Goal: Task Accomplishment & Management: Use online tool/utility

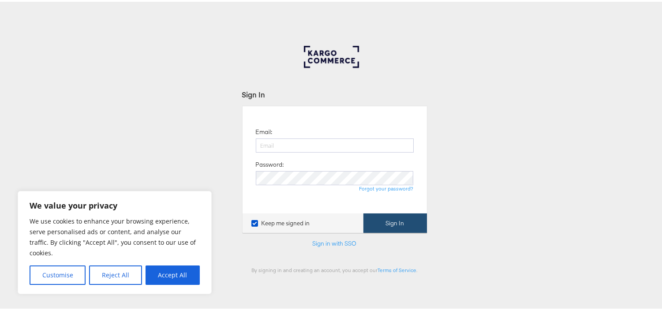
type input "[EMAIL_ADDRESS][PERSON_NAME][DOMAIN_NAME]"
click at [377, 213] on button "Sign In" at bounding box center [394, 222] width 63 height 20
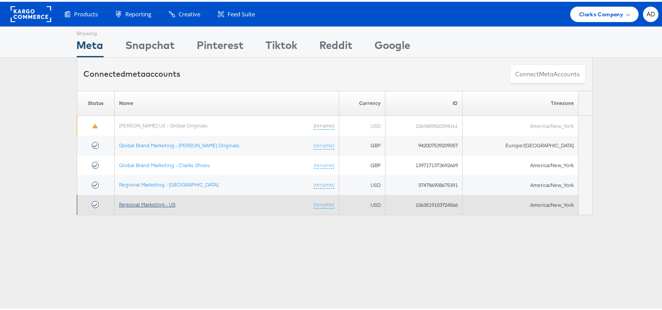
click at [151, 201] on link "Regional Marketing - US" at bounding box center [147, 202] width 56 height 7
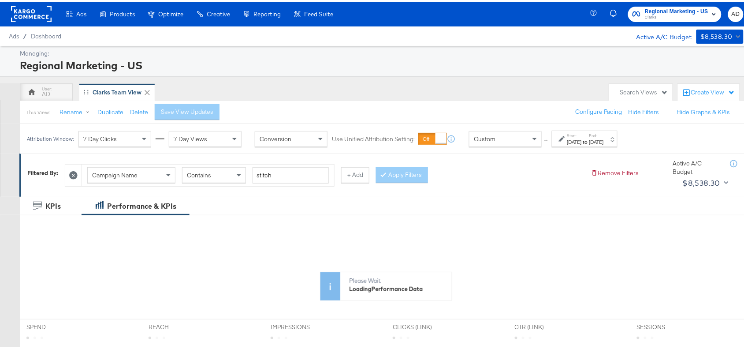
click at [589, 143] on strong "to" at bounding box center [585, 140] width 7 height 7
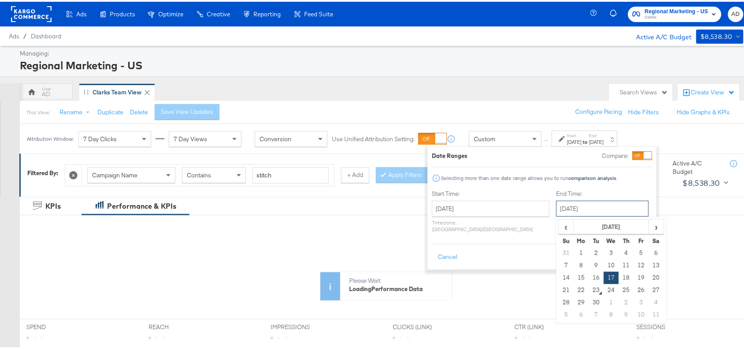
click at [571, 205] on input "September 17th 2025" at bounding box center [602, 207] width 93 height 16
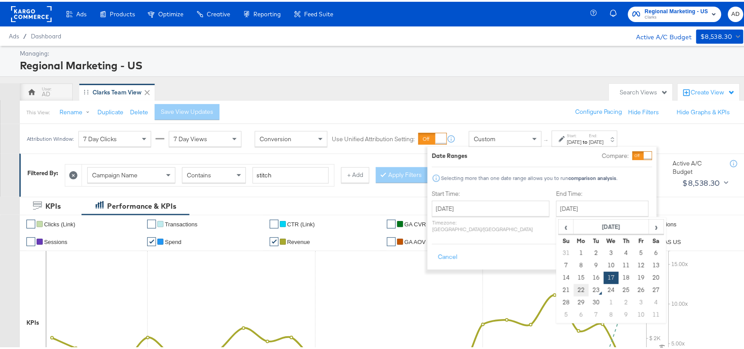
click at [574, 288] on td "22" at bounding box center [581, 288] width 15 height 12
type input "September 22nd 2025"
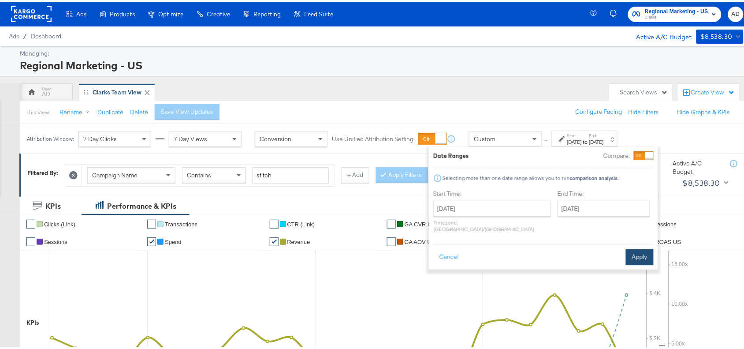
click at [633, 247] on button "Apply" at bounding box center [640, 255] width 28 height 16
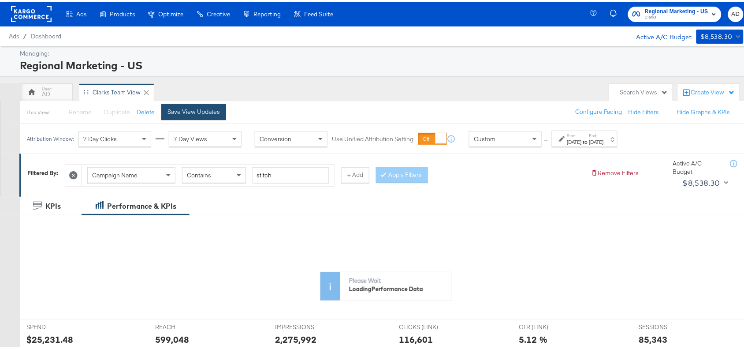
click at [197, 106] on div "Save View Updates" at bounding box center [194, 110] width 52 height 8
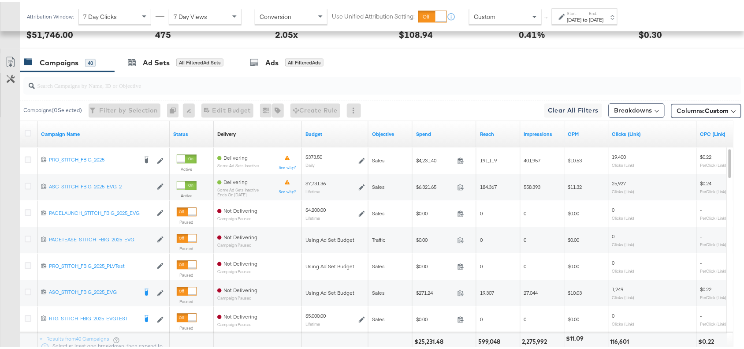
scroll to position [499, 0]
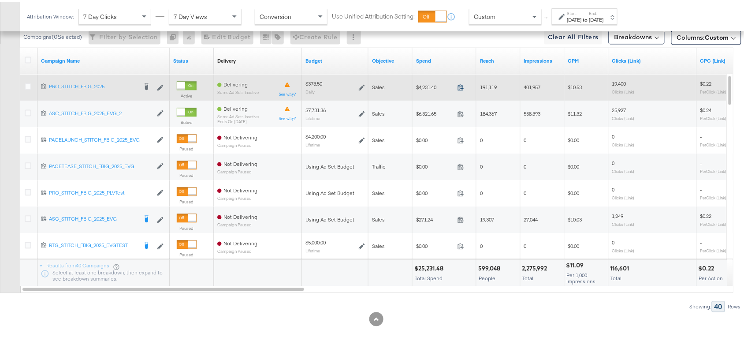
click at [462, 89] on icon at bounding box center [461, 85] width 7 height 7
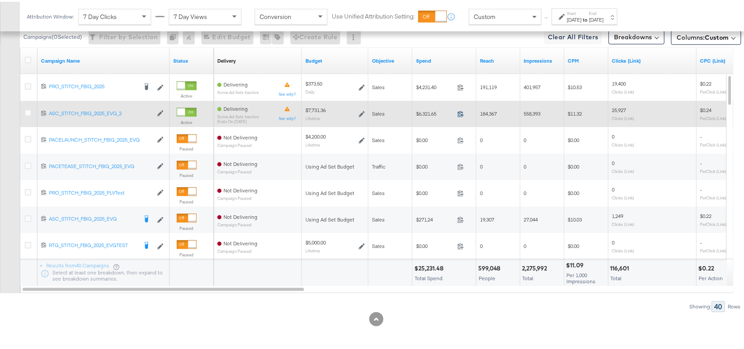
click at [462, 113] on icon at bounding box center [461, 111] width 7 height 7
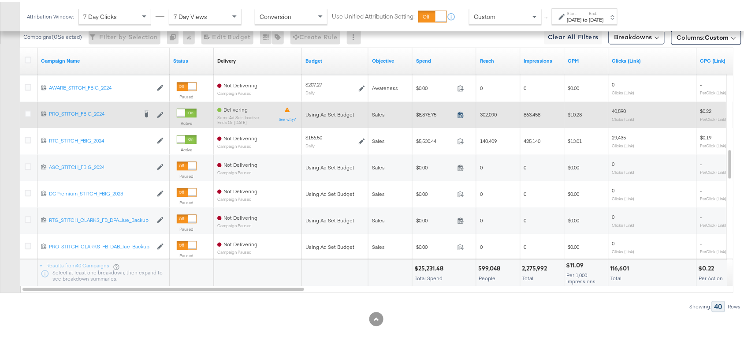
click at [459, 111] on icon at bounding box center [461, 112] width 7 height 7
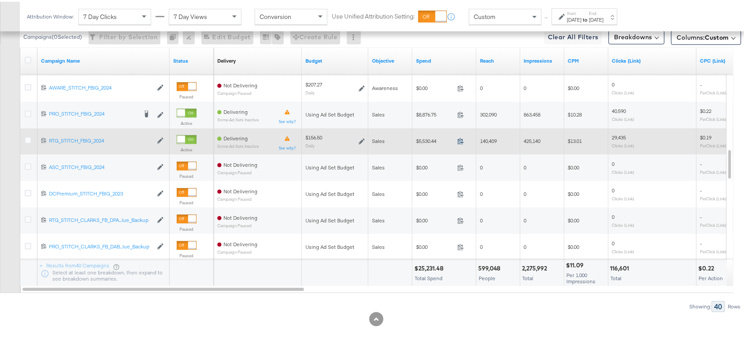
click at [461, 140] on icon at bounding box center [461, 139] width 7 height 7
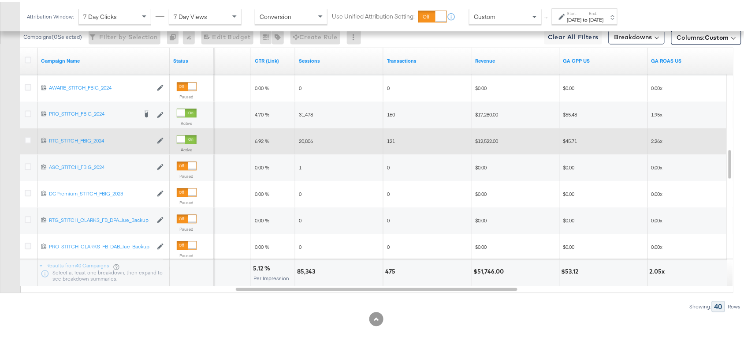
click at [307, 270] on div "85,343" at bounding box center [307, 269] width 21 height 8
copy div "85,343"
click at [307, 270] on div "85,343" at bounding box center [307, 269] width 21 height 8
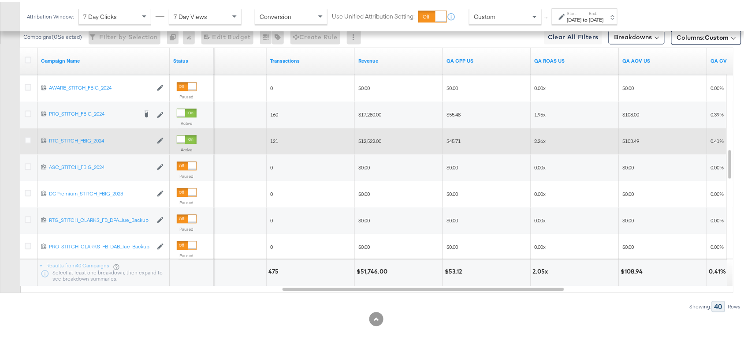
click at [375, 269] on div "$51,746.00" at bounding box center [374, 269] width 34 height 8
copy div "51,746.00"
click at [375, 269] on div "$51,746.00" at bounding box center [374, 269] width 34 height 8
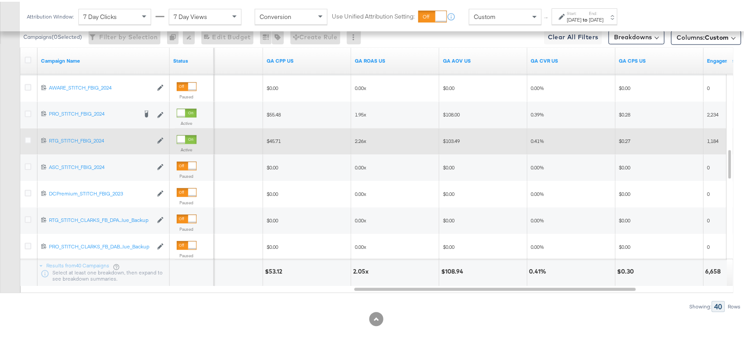
click at [358, 270] on div "2.05x" at bounding box center [362, 269] width 18 height 8
copy div "2.05"
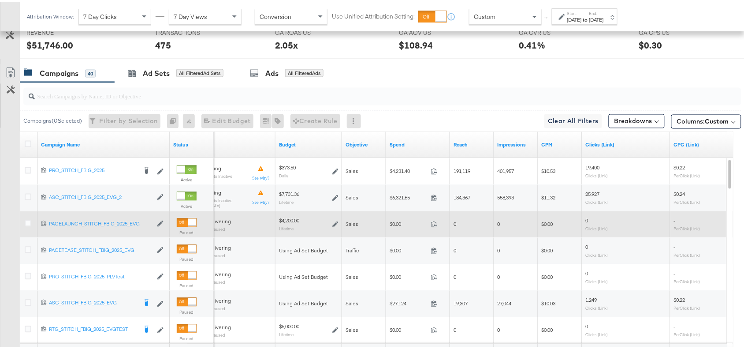
scroll to position [413, 0]
click at [604, 16] on div "Sep 22nd 2025" at bounding box center [596, 18] width 15 height 7
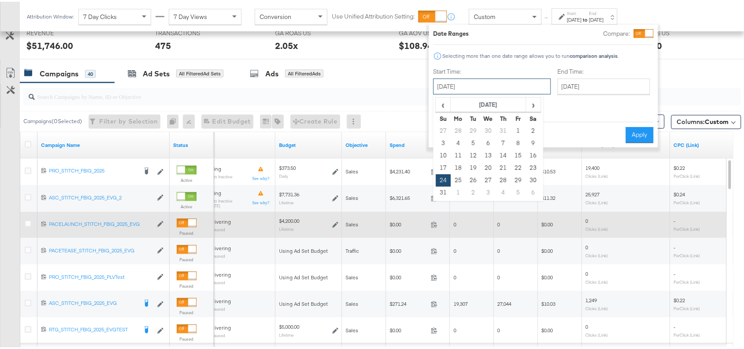
click at [487, 78] on input "August 24th 2025" at bounding box center [492, 85] width 118 height 16
click at [533, 98] on span "›" at bounding box center [534, 102] width 14 height 13
click at [444, 168] on td "21" at bounding box center [443, 166] width 15 height 12
type input "September 21st 2025"
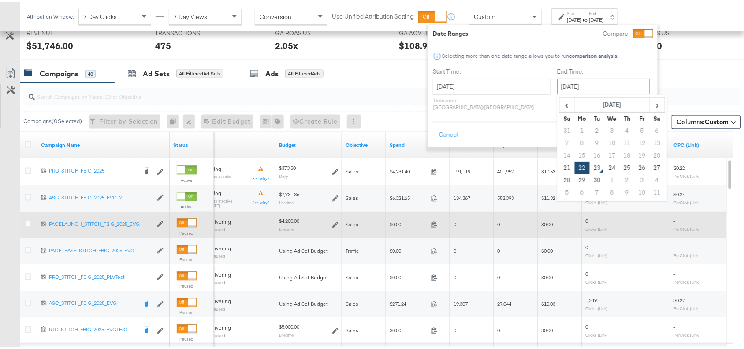
click at [591, 82] on input "September 22nd 2025" at bounding box center [603, 85] width 93 height 16
click at [560, 165] on td "21" at bounding box center [567, 166] width 15 height 12
type input "September 21st 2025"
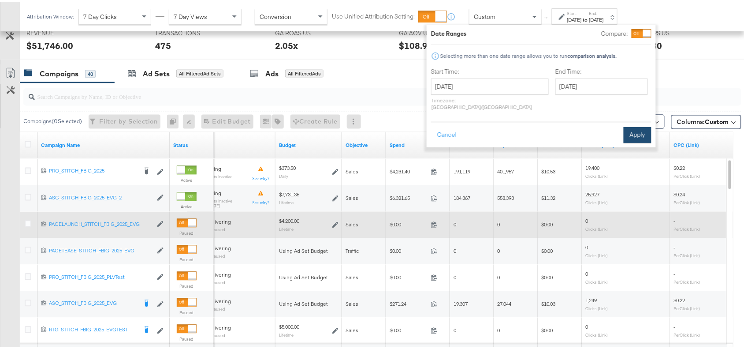
click at [635, 125] on button "Apply" at bounding box center [638, 133] width 28 height 16
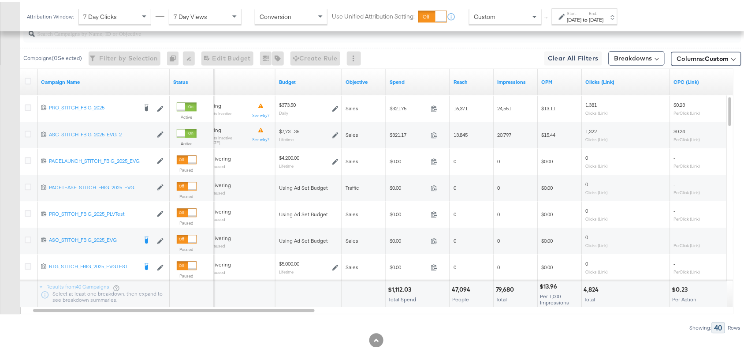
scroll to position [481, 0]
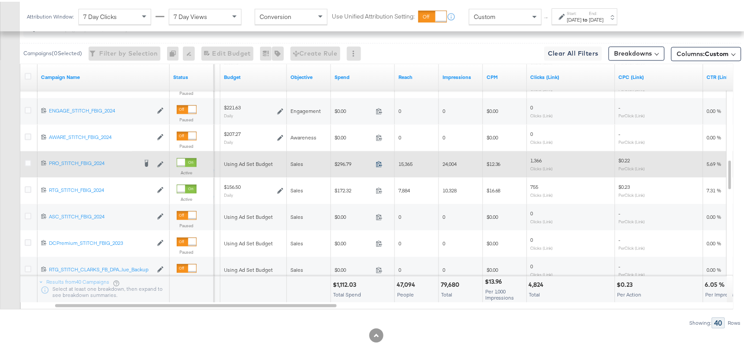
click at [380, 161] on icon at bounding box center [379, 162] width 7 height 7
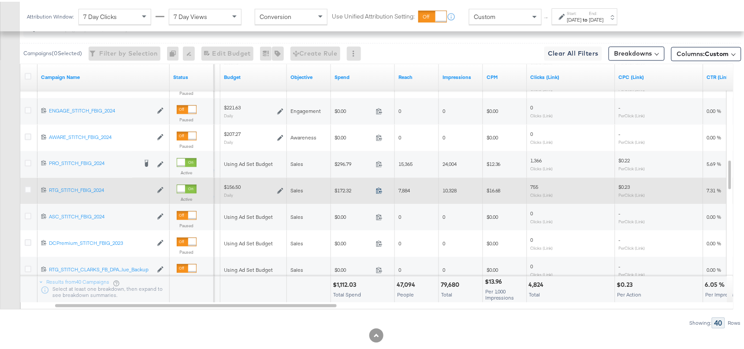
click at [378, 190] on icon at bounding box center [379, 189] width 7 height 7
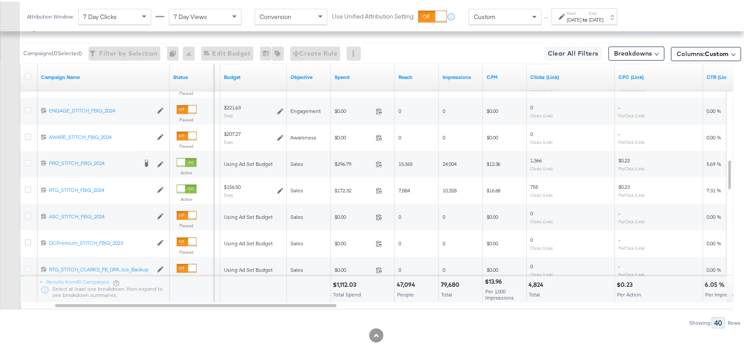
click at [349, 285] on div "$1,112.03" at bounding box center [346, 283] width 26 height 8
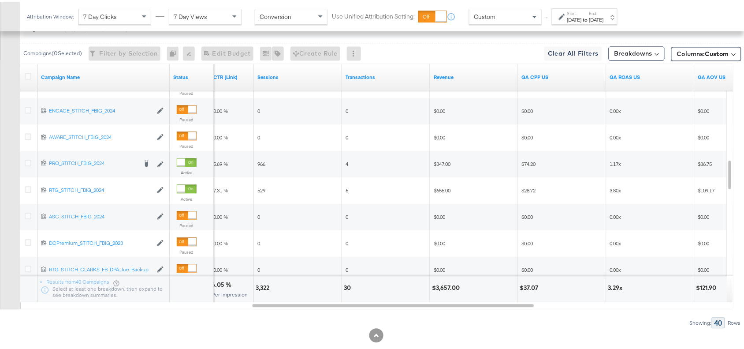
click at [444, 285] on div "$3,657.00" at bounding box center [447, 286] width 30 height 8
copy div "3,657.00"
click at [444, 285] on div "$3,657.00" at bounding box center [447, 286] width 30 height 8
click at [604, 21] on div "Sep 21st 2025" at bounding box center [596, 18] width 15 height 7
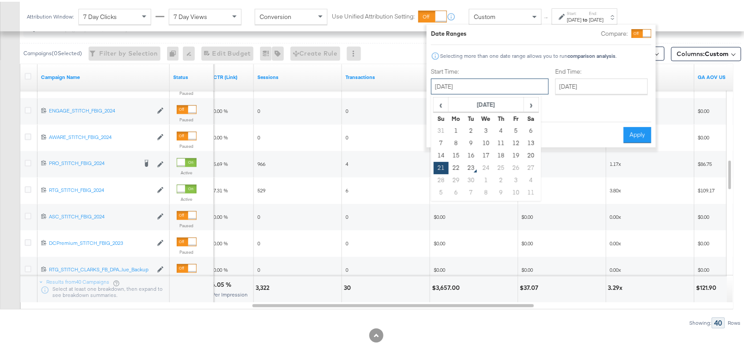
click at [490, 84] on input "September 21st 2025" at bounding box center [490, 85] width 118 height 16
click at [457, 165] on td "22" at bounding box center [456, 166] width 15 height 12
type input "September 22nd 2025"
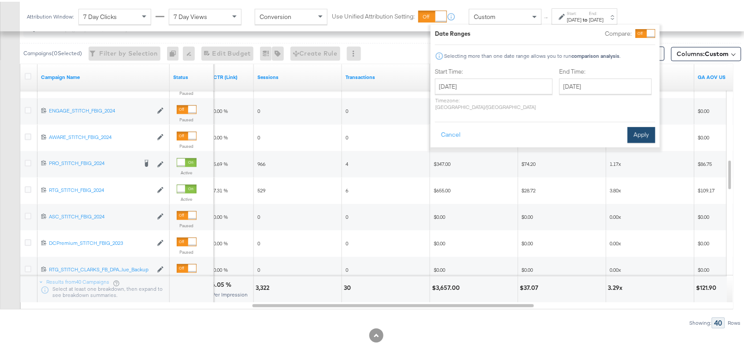
click at [644, 125] on button "Apply" at bounding box center [642, 133] width 28 height 16
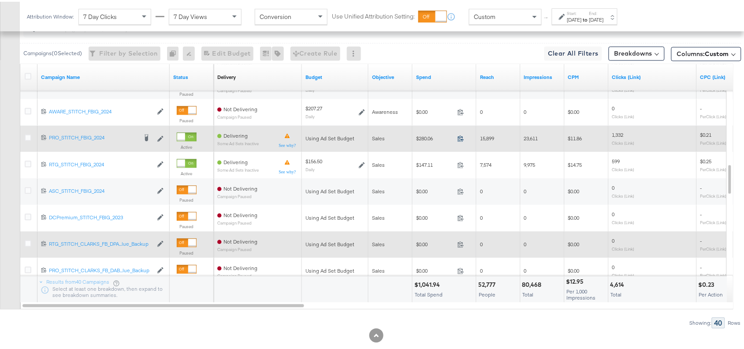
click at [461, 139] on icon at bounding box center [461, 137] width 7 height 7
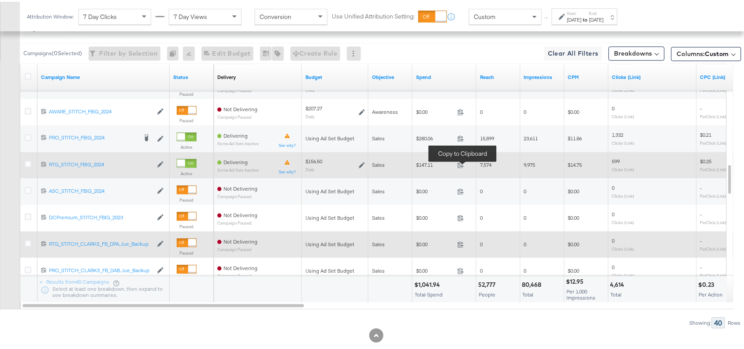
click at [465, 167] on span at bounding box center [463, 164] width 19 height 7
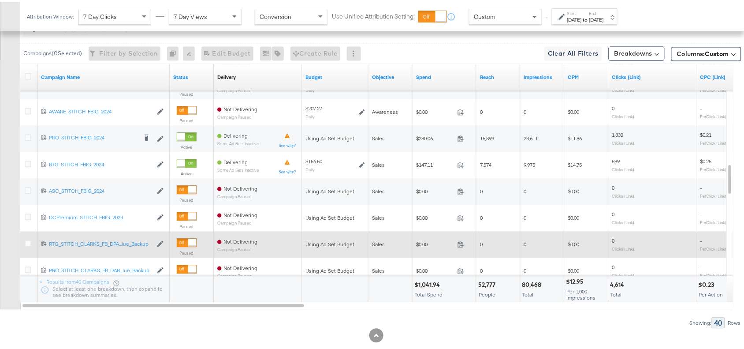
click at [426, 281] on div "$1,041.94" at bounding box center [428, 283] width 28 height 8
copy div "1,041.94"
click at [426, 281] on div "$1,041.94" at bounding box center [428, 283] width 28 height 8
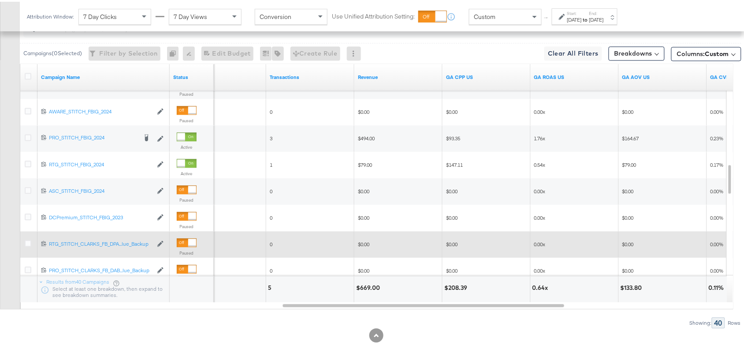
click at [372, 289] on div "$669.00" at bounding box center [369, 286] width 26 height 8
copy div "669.00"
click at [372, 289] on div "$669.00" at bounding box center [369, 286] width 26 height 8
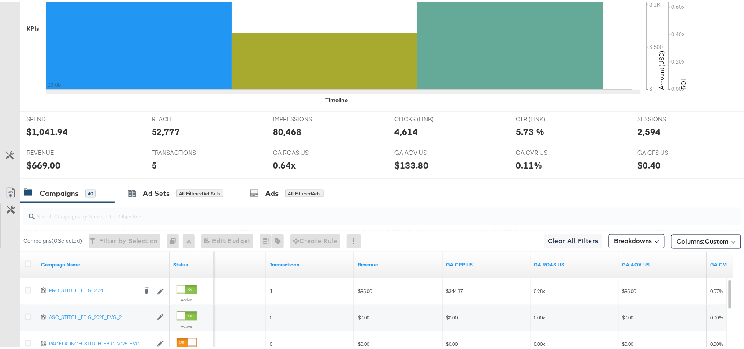
scroll to position [0, 0]
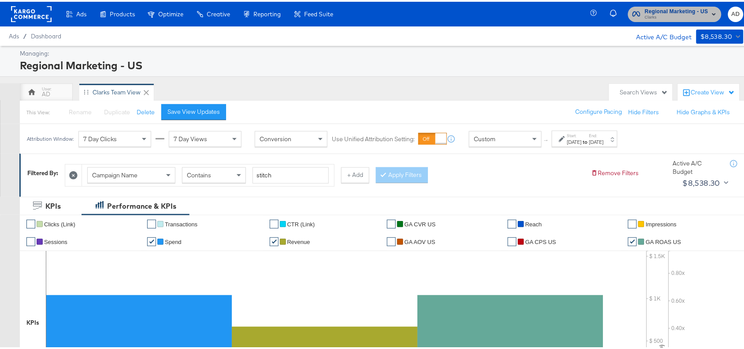
click at [665, 20] on button "Regional Marketing - US Clarks" at bounding box center [674, 12] width 93 height 15
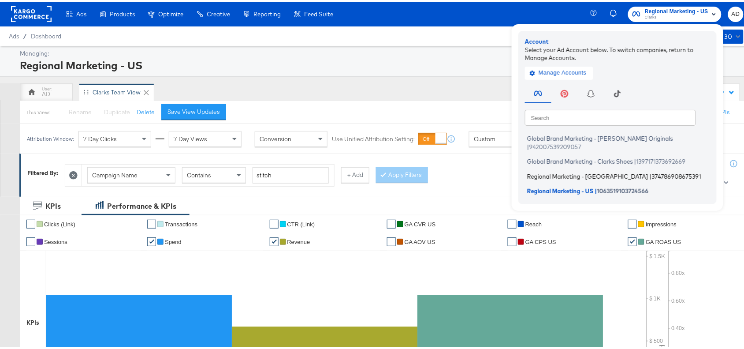
click at [538, 171] on span "Regional Marketing - CA" at bounding box center [587, 174] width 121 height 7
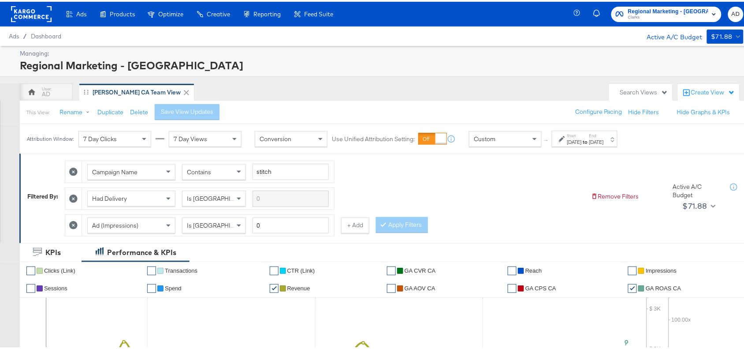
click at [604, 133] on label "End:" at bounding box center [596, 134] width 15 height 6
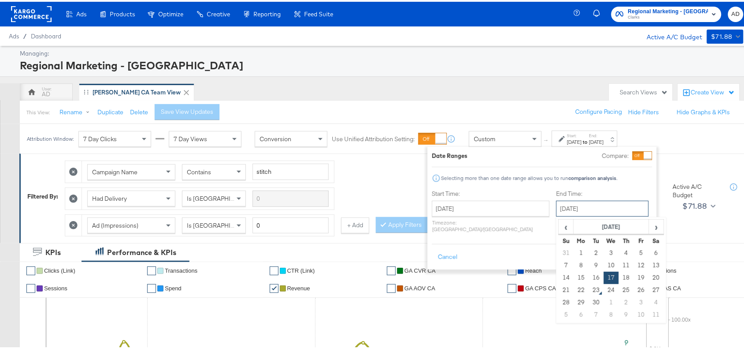
click at [569, 208] on input "September 17th 2025" at bounding box center [602, 207] width 93 height 16
click at [574, 289] on td "22" at bounding box center [581, 288] width 15 height 12
type input "September 22nd 2025"
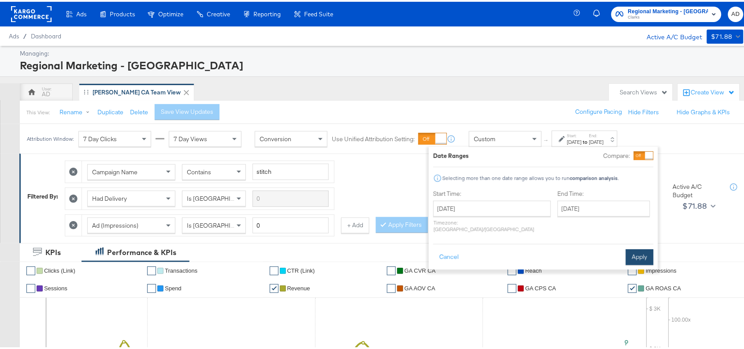
click at [644, 254] on button "Apply" at bounding box center [640, 255] width 28 height 16
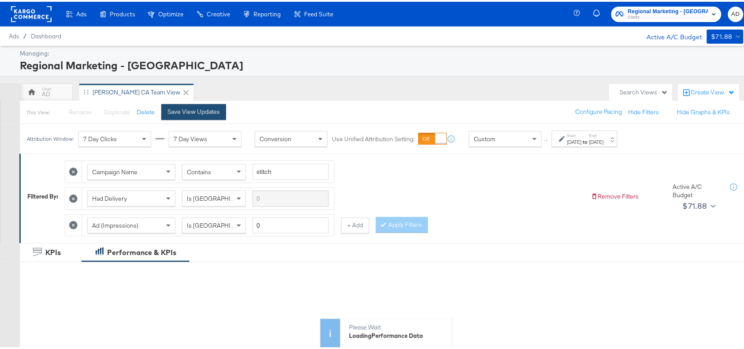
click at [181, 111] on div "Save View Updates" at bounding box center [194, 110] width 52 height 8
click at [386, 101] on div "This View: Rename Duplicate Delete Save View Updates Configure Pacing Hide Filt…" at bounding box center [385, 110] width 733 height 24
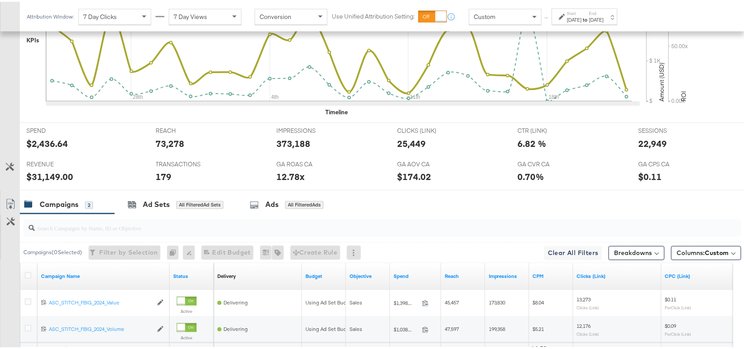
scroll to position [414, 0]
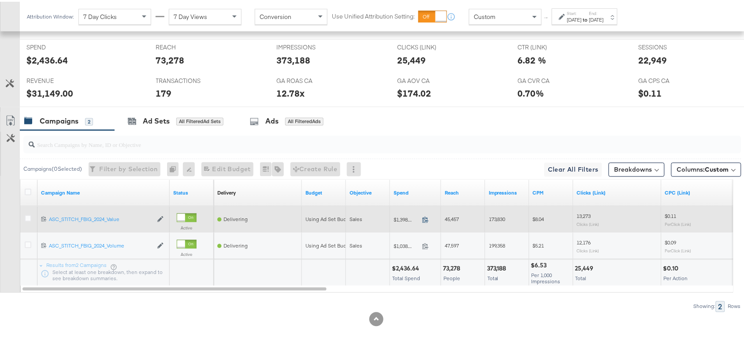
click at [422, 218] on icon at bounding box center [425, 218] width 7 height 7
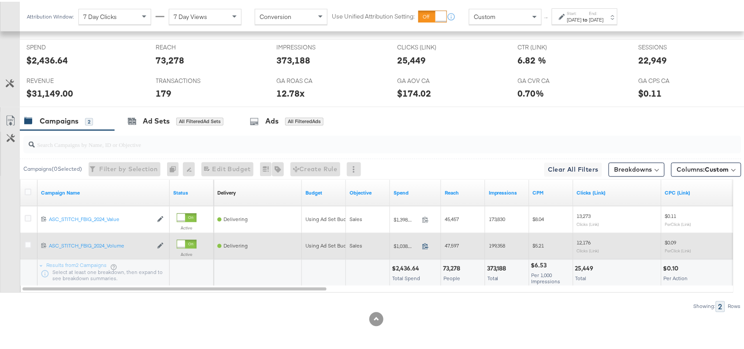
click at [429, 245] on icon at bounding box center [425, 244] width 7 height 7
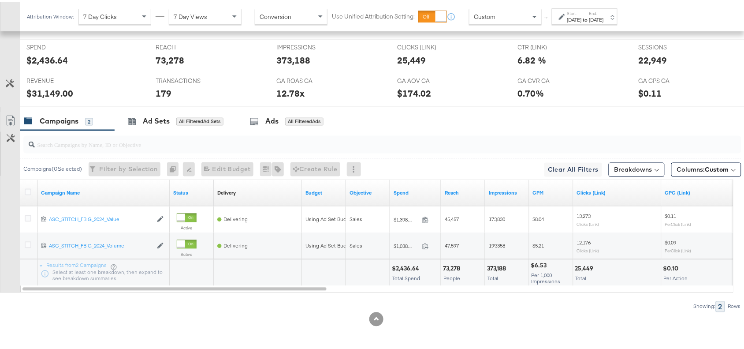
click at [402, 268] on div "$2,436.64" at bounding box center [407, 267] width 30 height 8
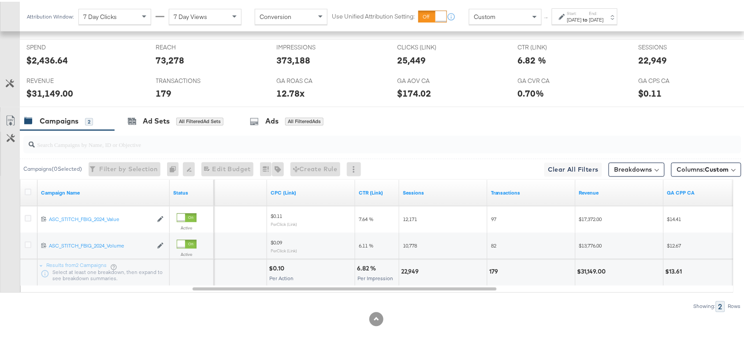
click at [408, 269] on div "22,949" at bounding box center [411, 270] width 20 height 8
copy div "22,949"
click at [408, 269] on div "22,949" at bounding box center [411, 270] width 20 height 8
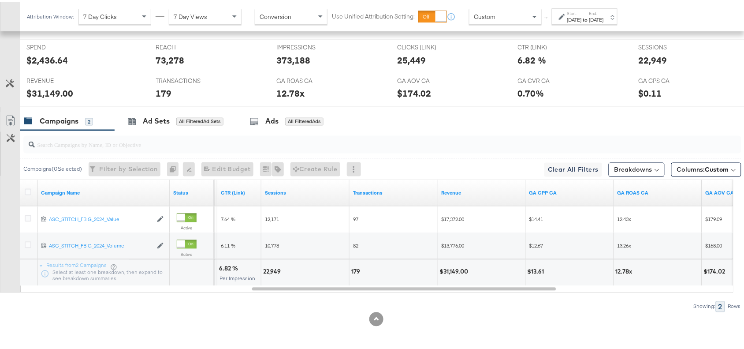
click at [459, 267] on div "$31,149.00" at bounding box center [455, 270] width 31 height 8
copy div "31,149.00"
click at [459, 267] on div "$31,149.00" at bounding box center [455, 270] width 31 height 8
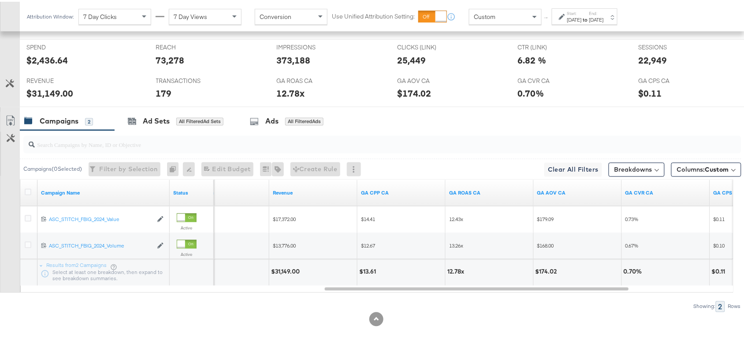
click at [449, 272] on div "12.78x" at bounding box center [457, 270] width 19 height 8
copy div "12.78"
click at [582, 12] on label "Start:" at bounding box center [574, 12] width 15 height 6
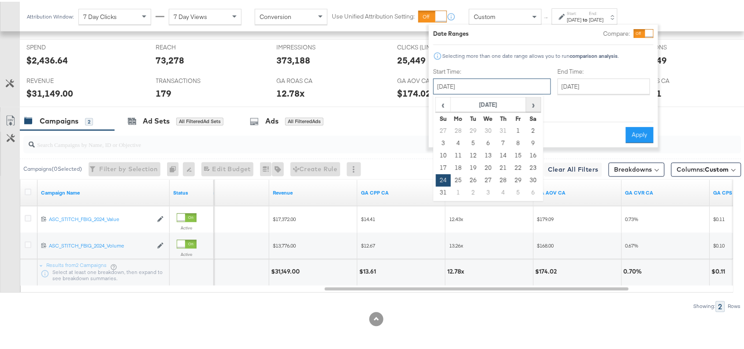
drag, startPoint x: 496, startPoint y: 85, endPoint x: 532, endPoint y: 109, distance: 43.4
click at [532, 93] on div "August 24th 2025 ‹ August 2025 › Su Mo Tu We Th Fr Sa 27 28 29 30 31 1 2 3 4 5 …" at bounding box center [492, 85] width 118 height 16
click at [532, 109] on th "›" at bounding box center [533, 103] width 15 height 15
click at [440, 166] on td "21" at bounding box center [443, 166] width 15 height 12
type input "September 21st 2025"
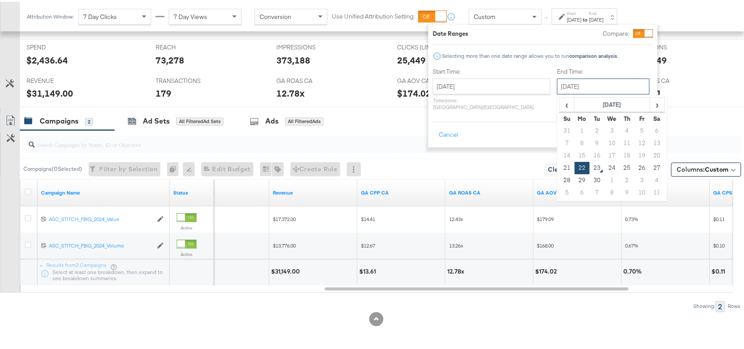
click at [560, 86] on input "September 22nd 2025" at bounding box center [603, 85] width 93 height 16
click at [560, 168] on td "21" at bounding box center [567, 166] width 15 height 12
type input "September 21st 2025"
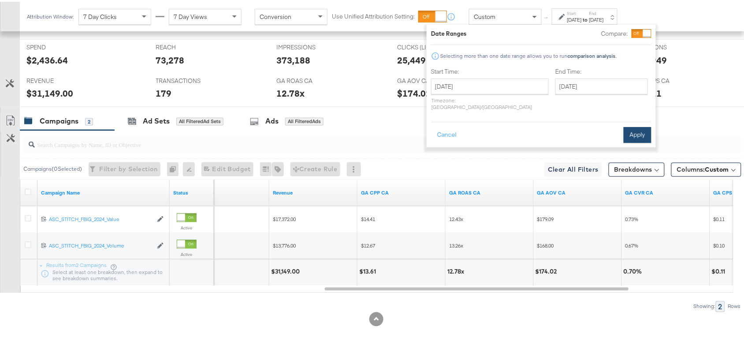
click at [635, 128] on button "Apply" at bounding box center [638, 133] width 28 height 16
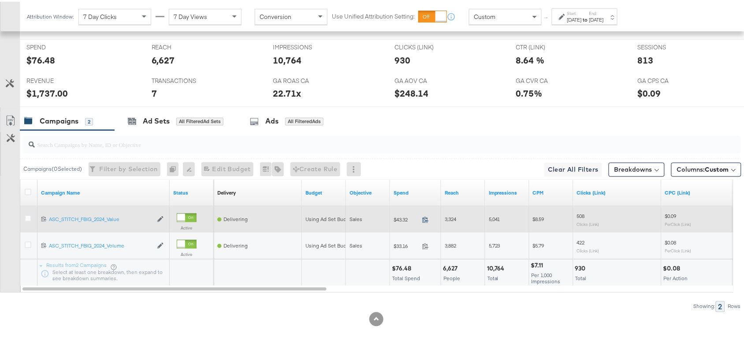
click at [425, 217] on icon at bounding box center [425, 218] width 7 height 7
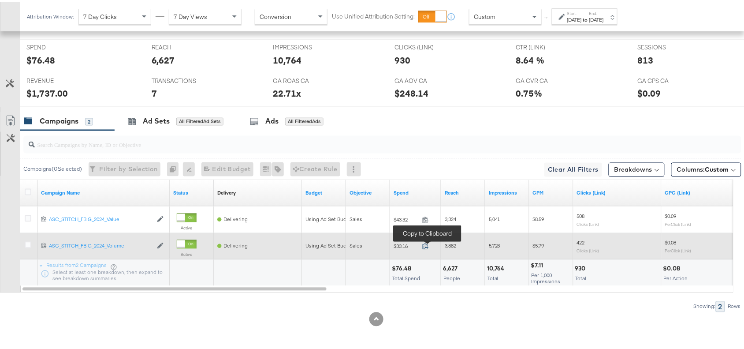
click at [426, 246] on icon at bounding box center [426, 245] width 6 height 6
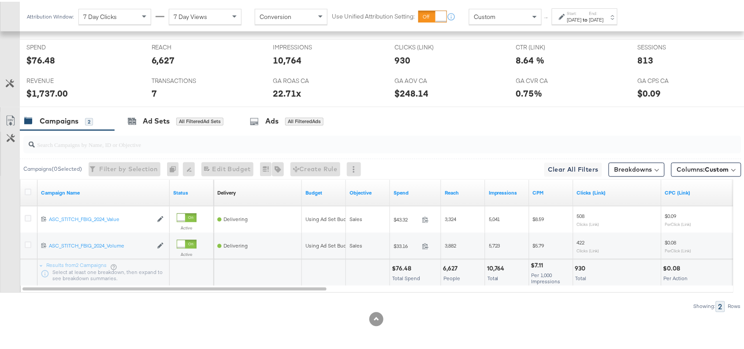
click at [406, 266] on div "$76.48" at bounding box center [403, 267] width 22 height 8
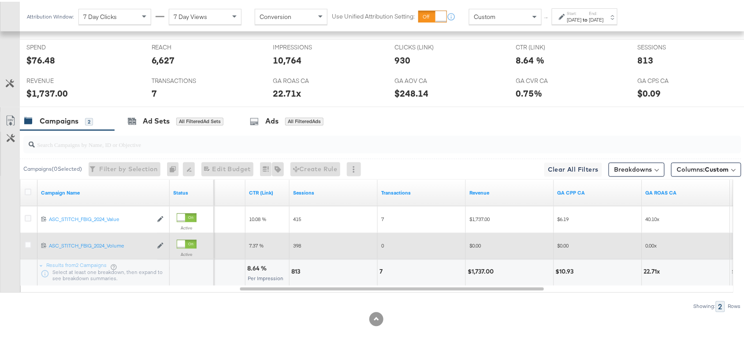
scroll to position [414, 0]
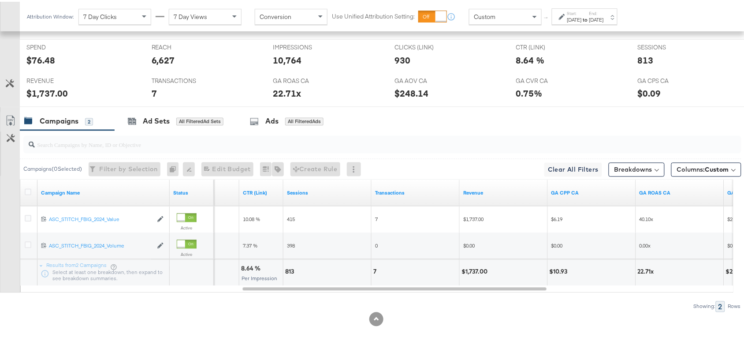
click at [474, 268] on div "$1,737.00" at bounding box center [476, 270] width 29 height 8
click at [604, 16] on div "Sep 21st 2025" at bounding box center [596, 18] width 15 height 7
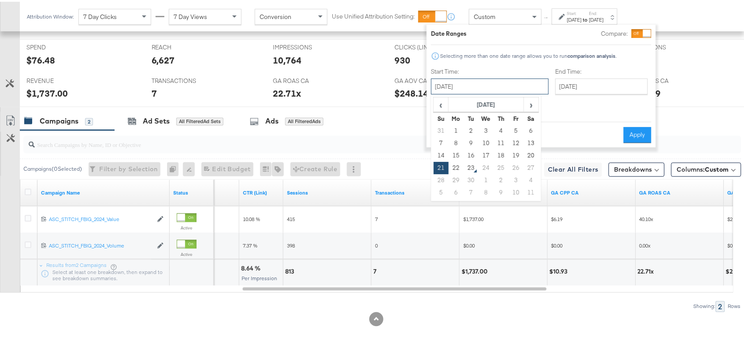
click at [466, 84] on input "September 21st 2025" at bounding box center [490, 85] width 118 height 16
click at [457, 168] on td "22" at bounding box center [456, 166] width 15 height 12
type input "September 22nd 2025"
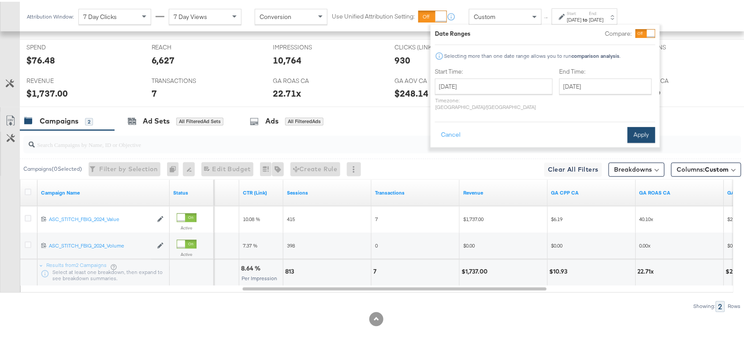
click at [640, 129] on button "Apply" at bounding box center [642, 133] width 28 height 16
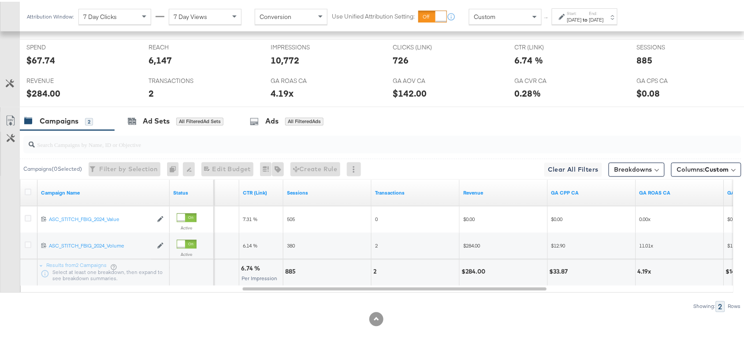
click at [473, 272] on div "$284.00" at bounding box center [475, 270] width 26 height 8
copy div "284.00"
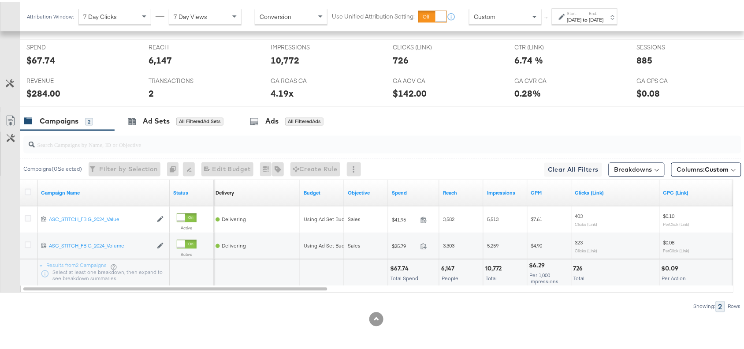
click at [395, 267] on div "$67.74" at bounding box center [400, 267] width 21 height 8
copy div "67.74"
click at [395, 267] on div "$67.74" at bounding box center [400, 267] width 21 height 8
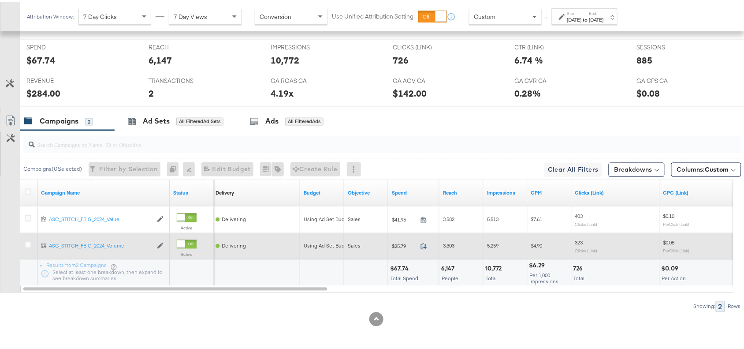
click at [423, 243] on icon at bounding box center [424, 244] width 7 height 7
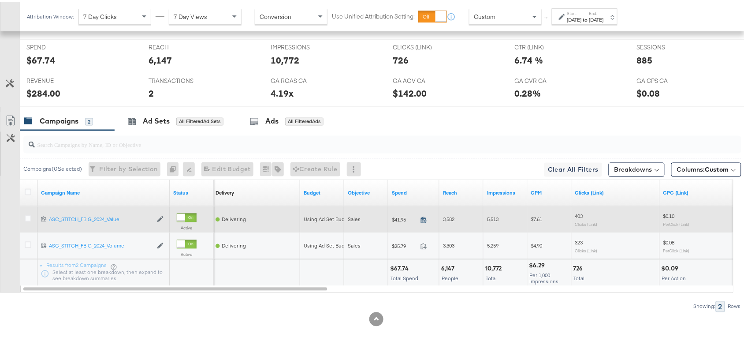
click at [424, 218] on icon at bounding box center [424, 218] width 7 height 7
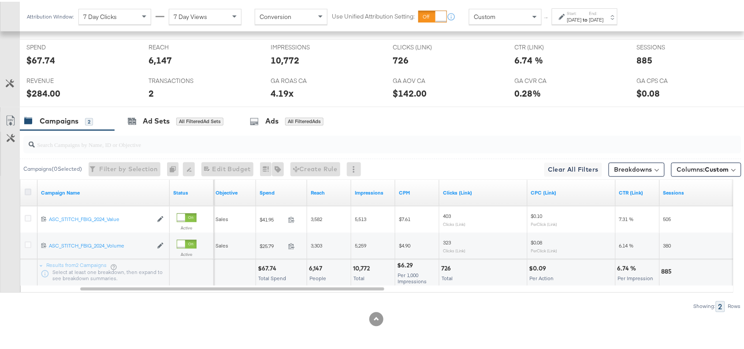
click at [25, 192] on icon at bounding box center [28, 190] width 7 height 7
click at [0, 0] on input "checkbox" at bounding box center [0, 0] width 0 height 0
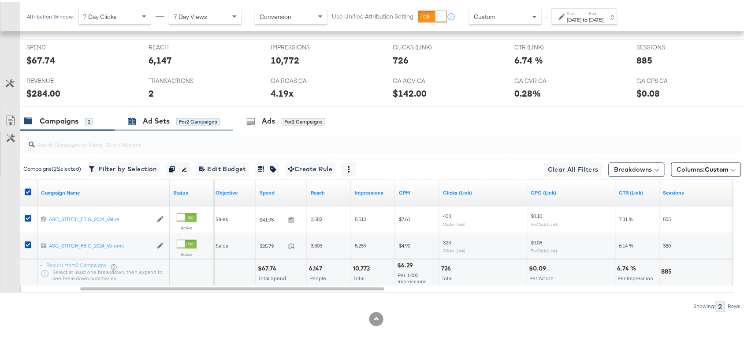
click at [150, 123] on div "Ad Sets" at bounding box center [156, 120] width 27 height 10
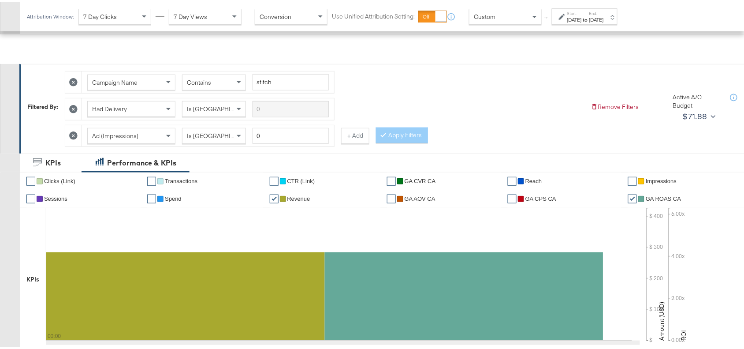
scroll to position [67, 0]
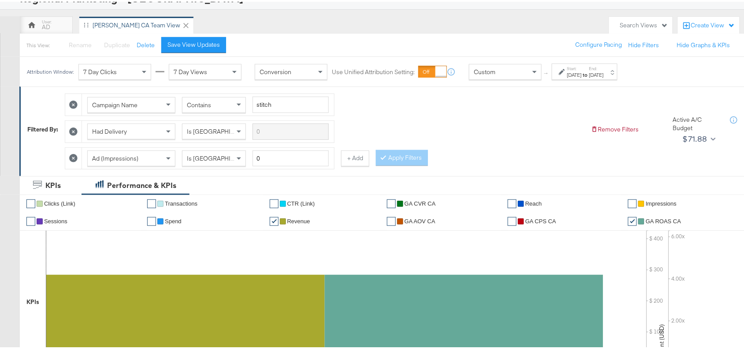
click at [589, 71] on strong "to" at bounding box center [585, 73] width 7 height 7
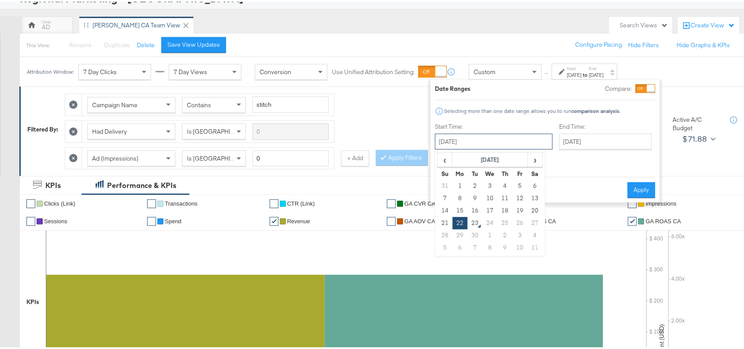
click at [481, 142] on input "September 22nd 2025" at bounding box center [494, 140] width 118 height 16
click at [443, 160] on span "‹" at bounding box center [445, 157] width 14 height 13
click at [439, 233] on td "24" at bounding box center [445, 234] width 15 height 12
type input "August 24th 2025"
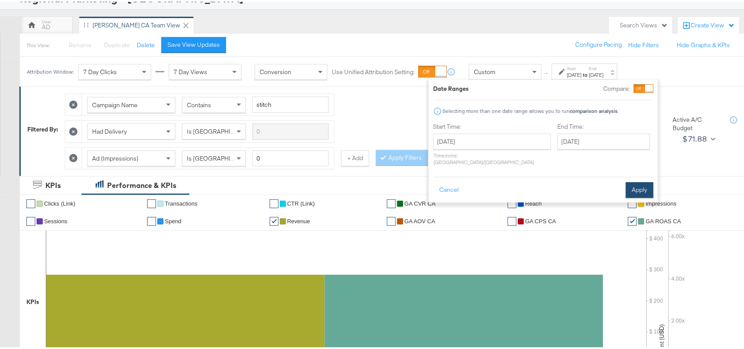
click at [638, 180] on button "Apply" at bounding box center [640, 188] width 28 height 16
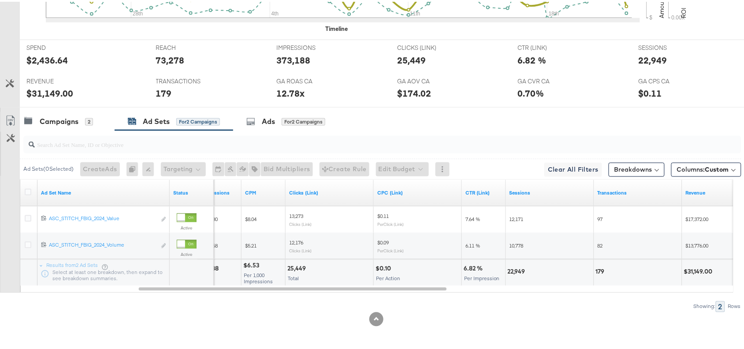
scroll to position [0, 0]
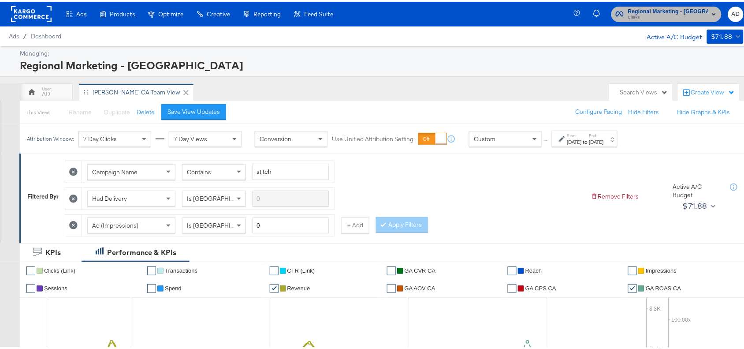
click at [686, 13] on span "Clarks" at bounding box center [668, 15] width 80 height 7
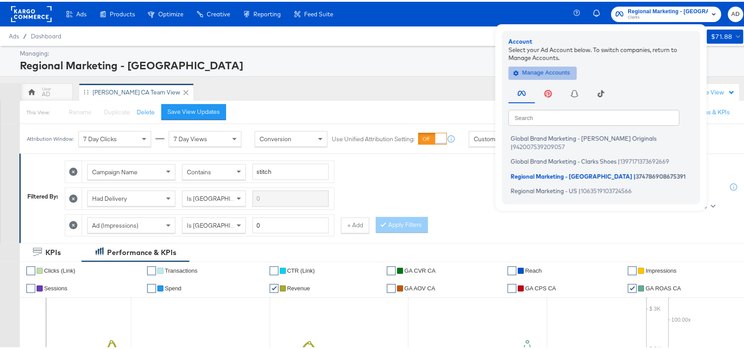
click at [555, 73] on span "Manage Accounts" at bounding box center [542, 71] width 55 height 10
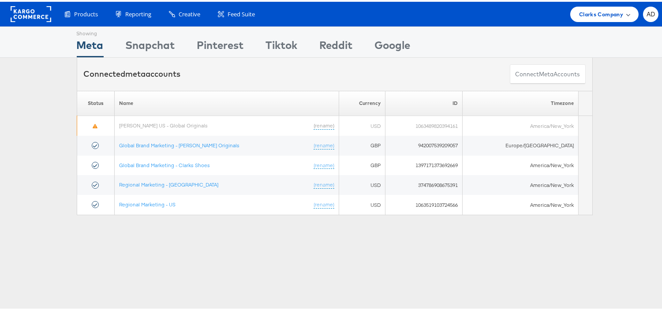
click at [580, 8] on span "Clarks Company" at bounding box center [601, 12] width 44 height 9
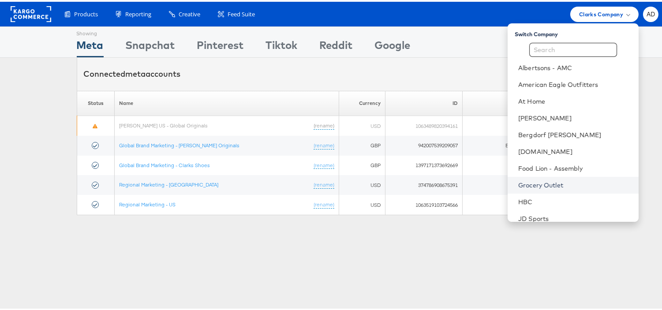
click at [530, 183] on link "Grocery Outlet" at bounding box center [574, 183] width 113 height 9
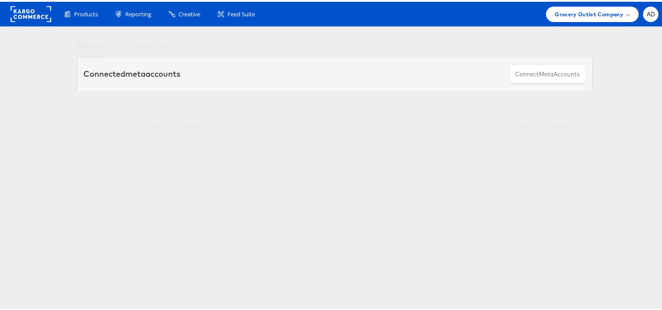
click at [168, 123] on link "Grocery Outlet Inc Corporate" at bounding box center [166, 123] width 69 height 7
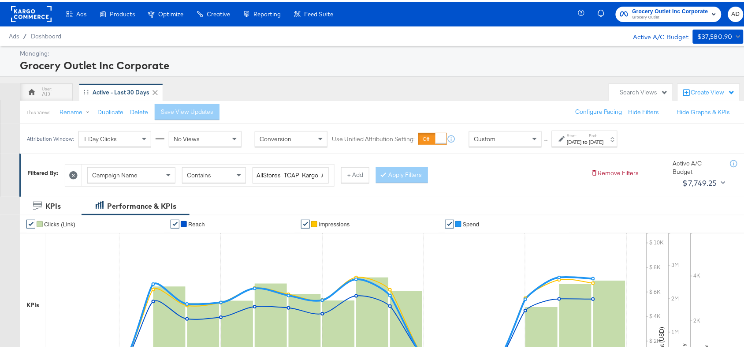
click at [589, 138] on strong "to" at bounding box center [585, 140] width 7 height 7
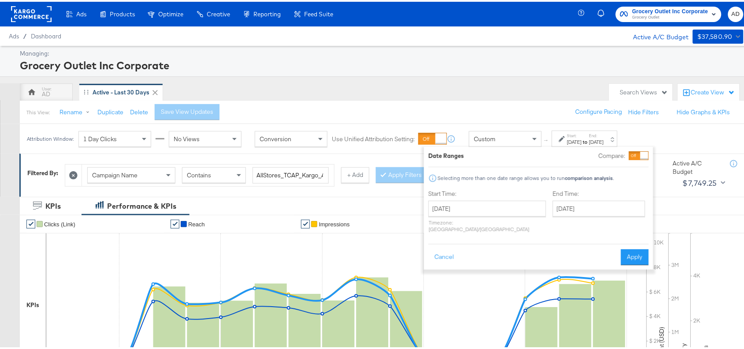
drag, startPoint x: 571, startPoint y: 197, endPoint x: 592, endPoint y: 209, distance: 23.7
click at [592, 209] on div "End Time: September 17th 2025 ‹ September 2025 › Su Mo Tu We Th Fr Sa 31 1 2 3 …" at bounding box center [601, 211] width 96 height 47
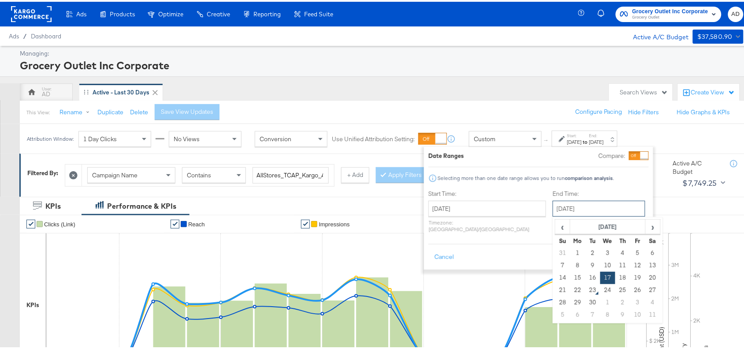
click at [592, 209] on input "September 17th 2025" at bounding box center [599, 207] width 93 height 16
click at [571, 288] on td "22" at bounding box center [578, 288] width 15 height 12
type input "September 22nd 2025"
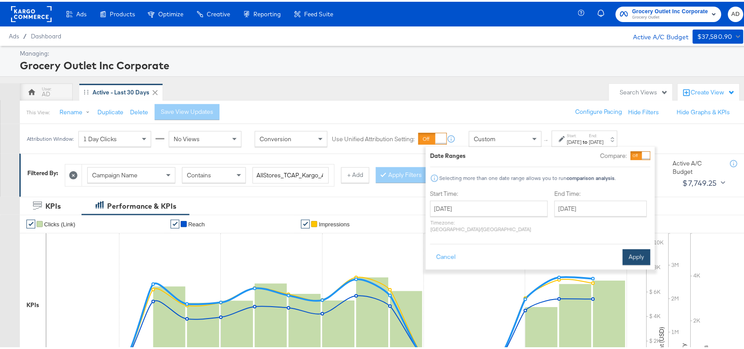
click at [625, 256] on button "Apply" at bounding box center [637, 255] width 28 height 16
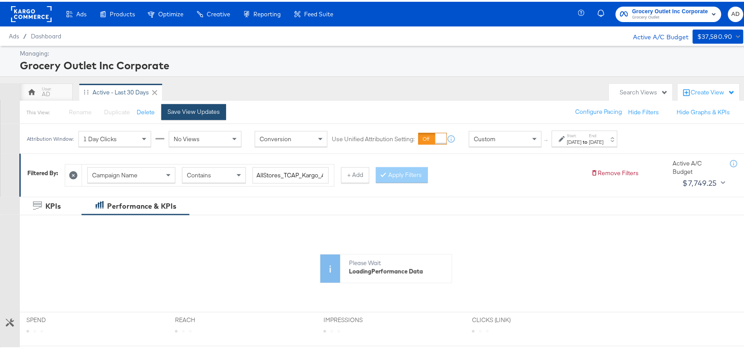
click at [182, 109] on div "Save View Updates" at bounding box center [194, 110] width 52 height 8
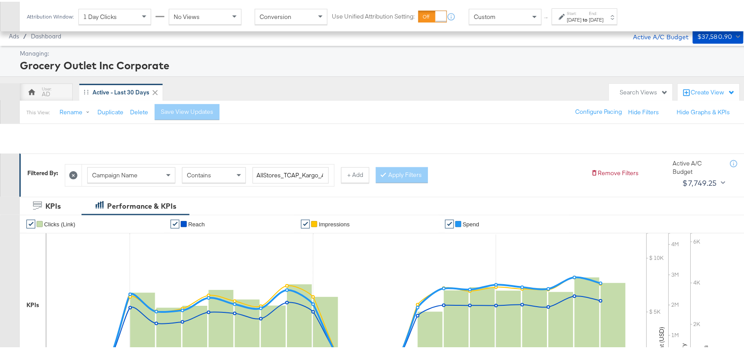
scroll to position [289, 0]
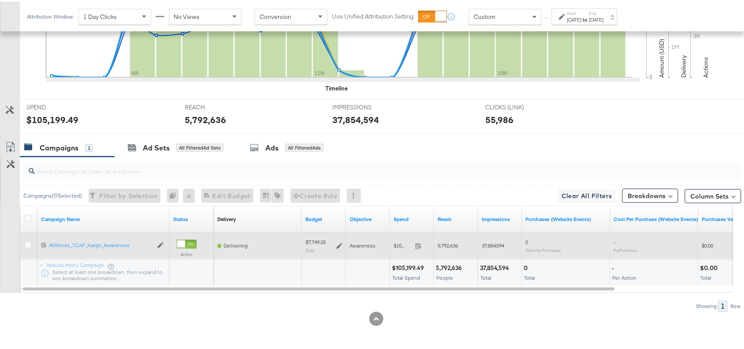
click at [420, 248] on span at bounding box center [421, 245] width 19 height 7
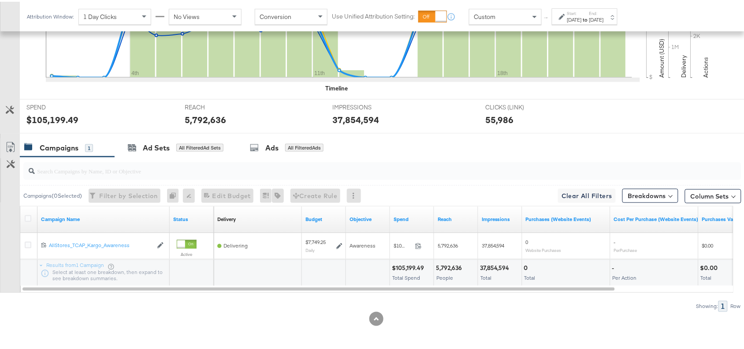
click at [435, 175] on div at bounding box center [382, 169] width 718 height 18
click at [447, 161] on input "search" at bounding box center [356, 165] width 642 height 17
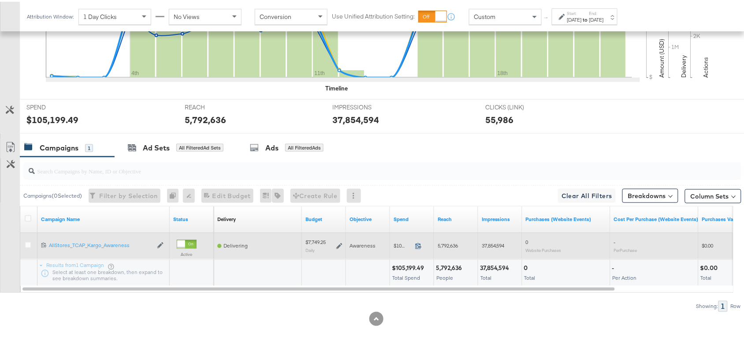
click at [418, 246] on icon at bounding box center [418, 244] width 7 height 7
click at [338, 241] on icon at bounding box center [339, 244] width 6 height 6
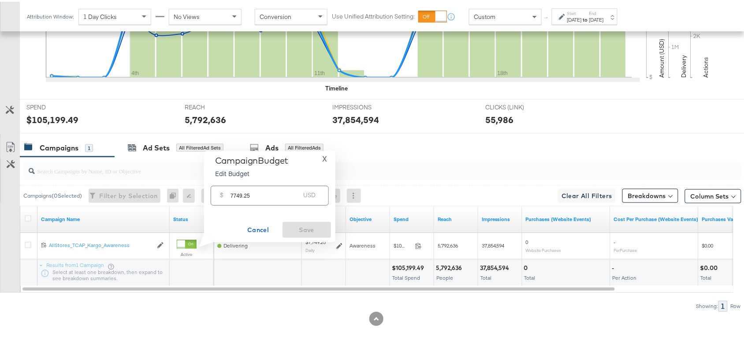
click at [268, 195] on input "7749.25" at bounding box center [266, 190] width 70 height 19
paste input "$7,725.06"
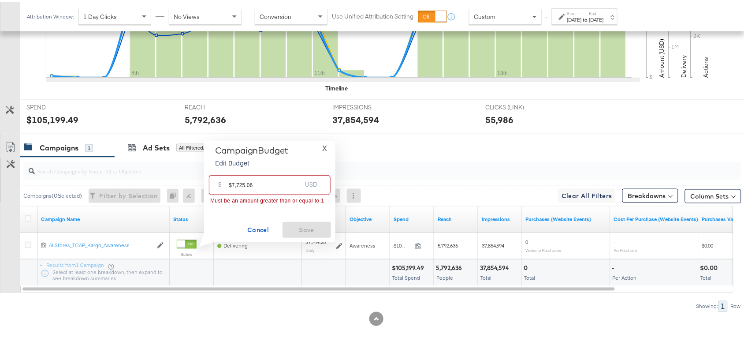
click at [232, 184] on input "$7,725.06" at bounding box center [265, 179] width 73 height 19
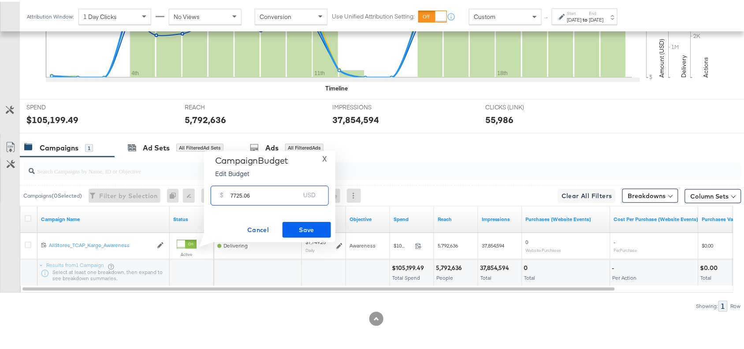
type input "7725.06"
click at [309, 225] on span "Save" at bounding box center [306, 228] width 41 height 11
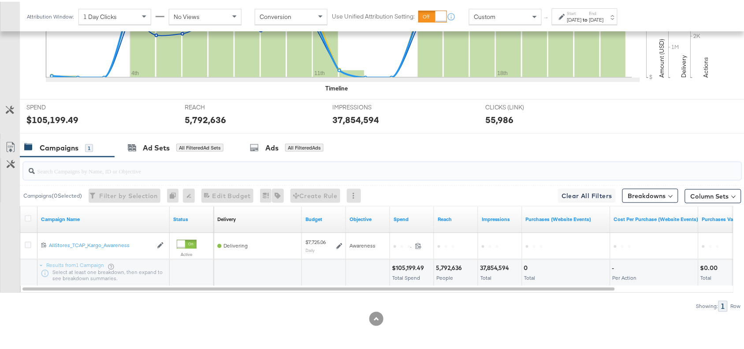
click at [507, 160] on input "search" at bounding box center [356, 165] width 642 height 17
click at [574, 149] on div "Campaigns 1 Ad Sets All Filtered Ad Sets Ads All Filtered Ads" at bounding box center [386, 146] width 733 height 19
